Goal: Find specific page/section: Find specific page/section

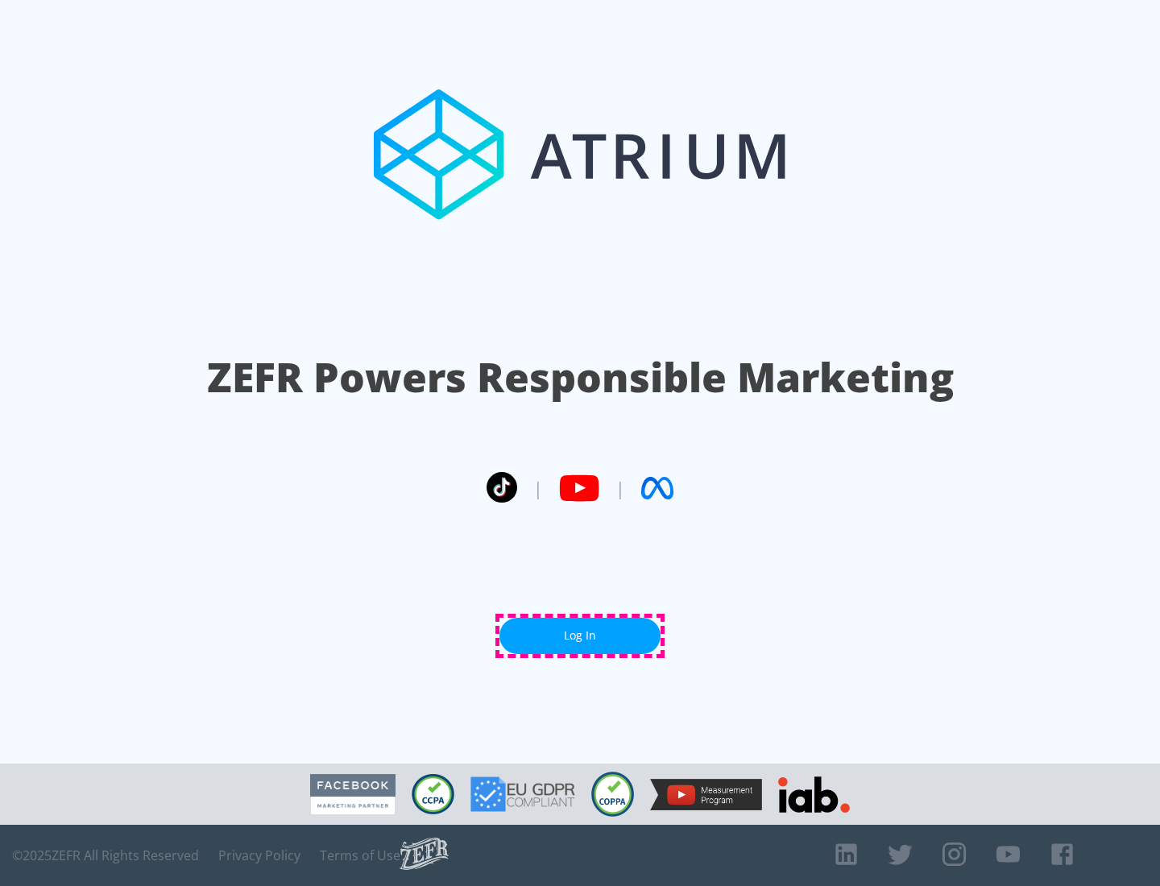
click at [580, 635] on link "Log In" at bounding box center [579, 636] width 161 height 36
